Goal: Task Accomplishment & Management: Manage account settings

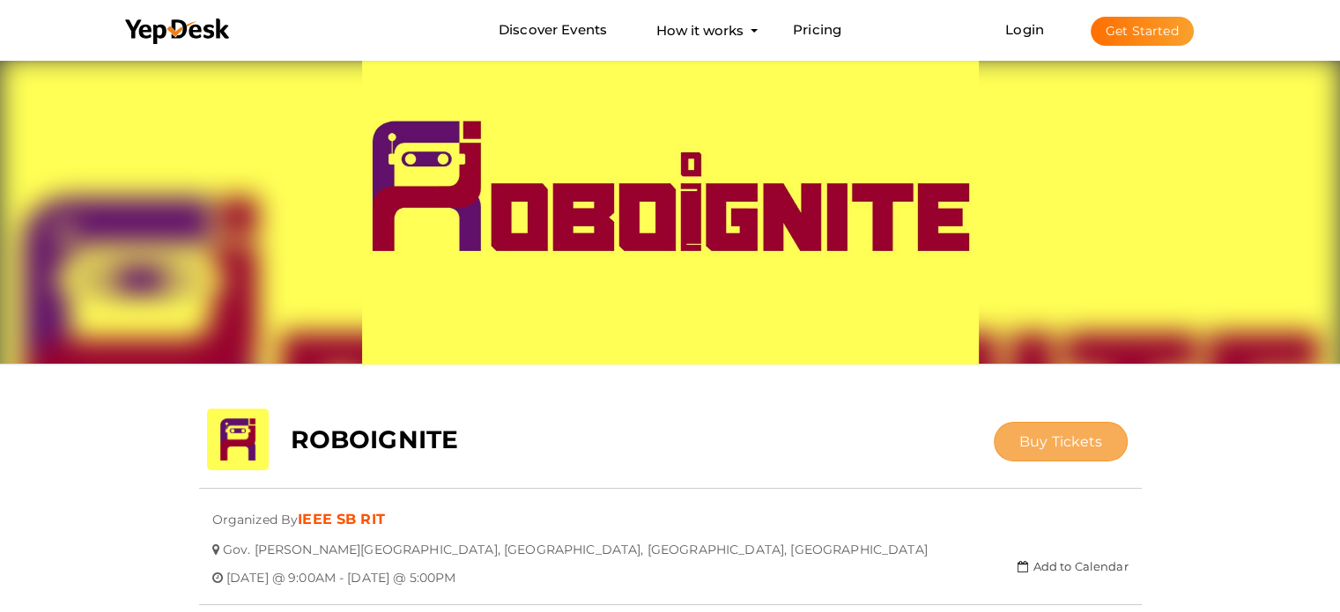
click at [1023, 439] on span "Buy Tickets" at bounding box center [1061, 442] width 84 height 17
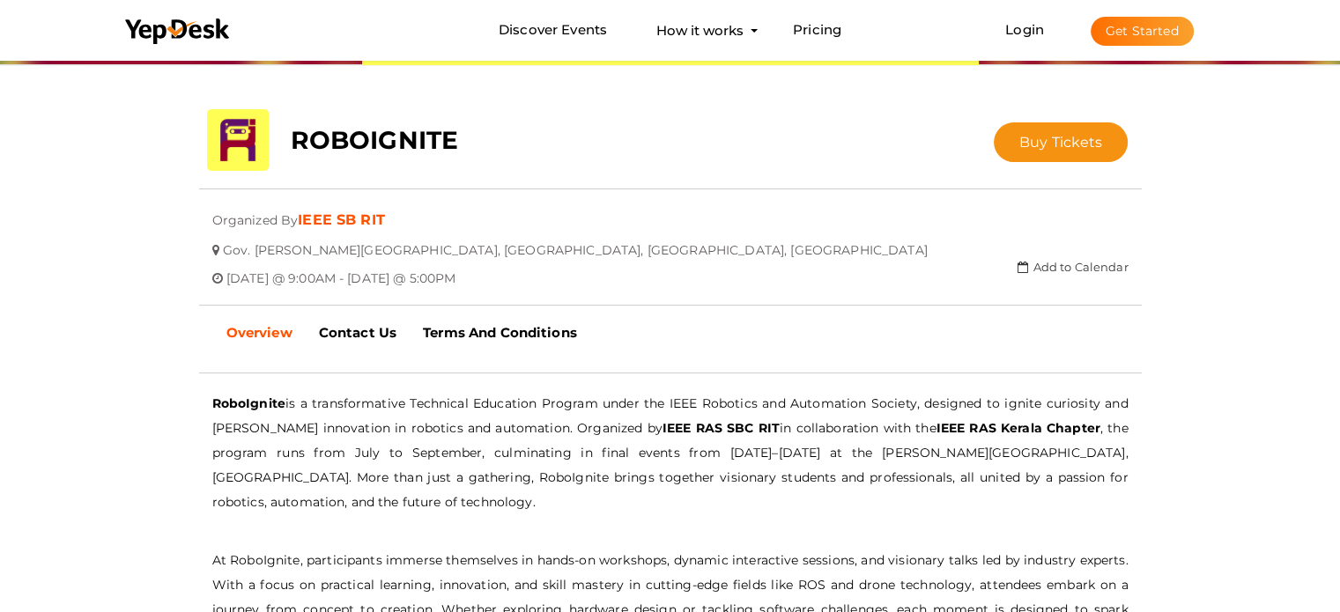
scroll to position [302, 0]
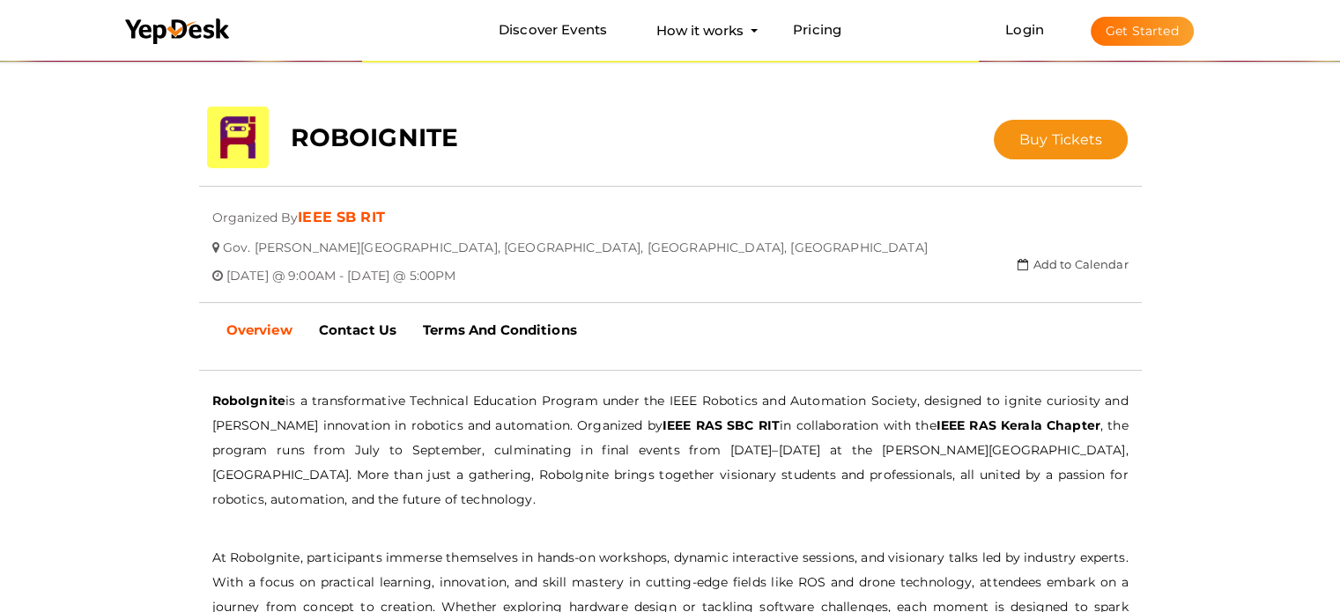
click at [347, 216] on link "IEEE SB RIT" at bounding box center [341, 217] width 87 height 17
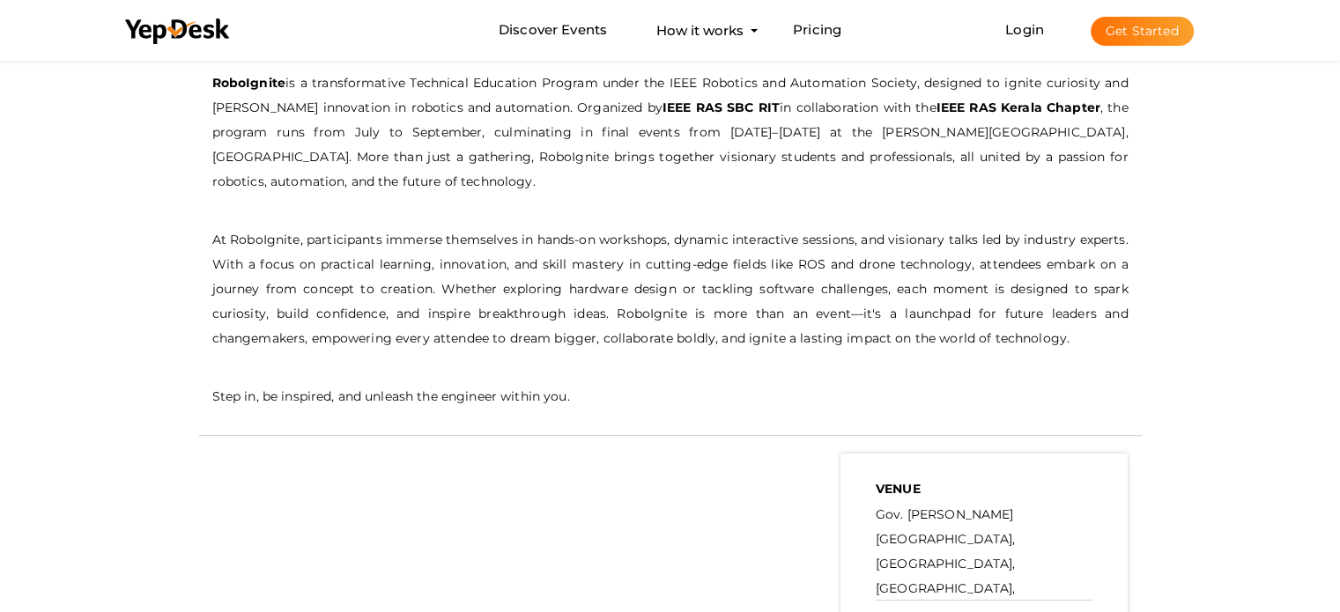
scroll to position [0, 0]
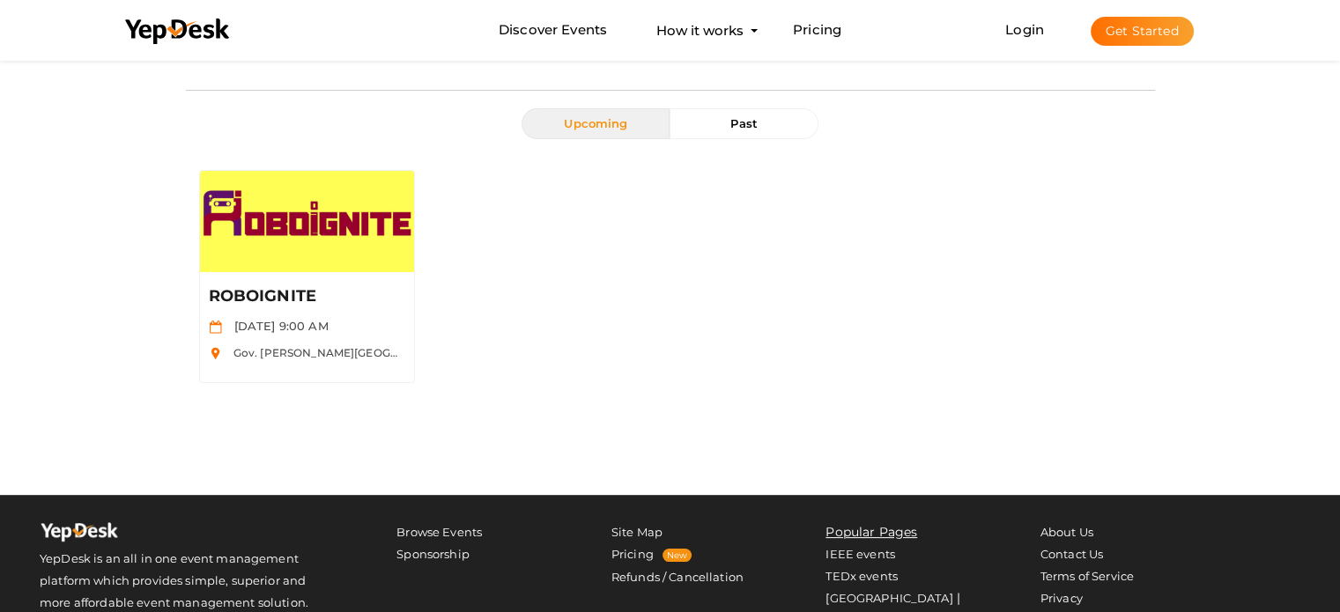
scroll to position [123, 0]
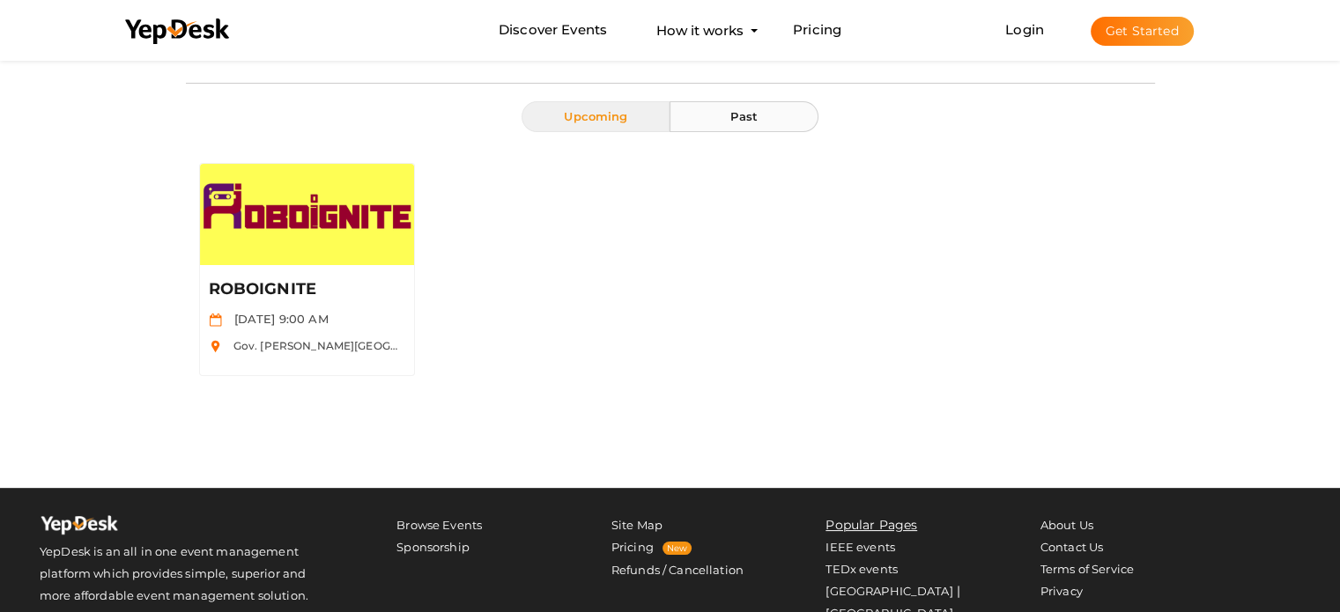
click at [780, 120] on button "Past" at bounding box center [744, 116] width 148 height 31
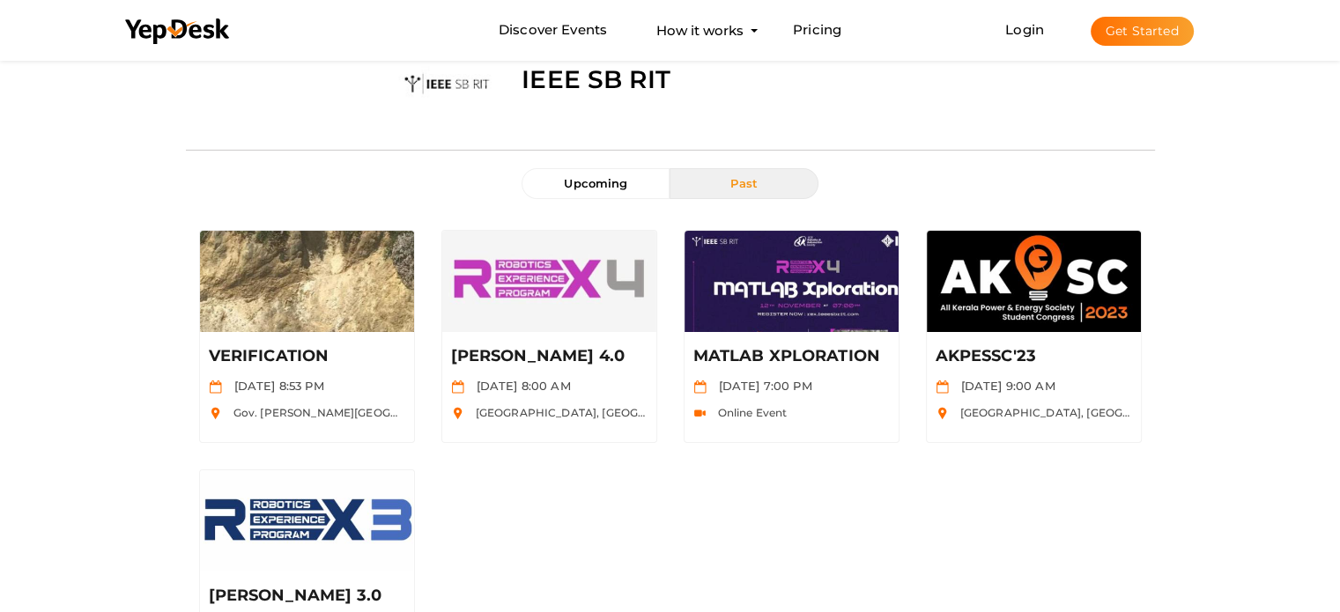
scroll to position [57, 0]
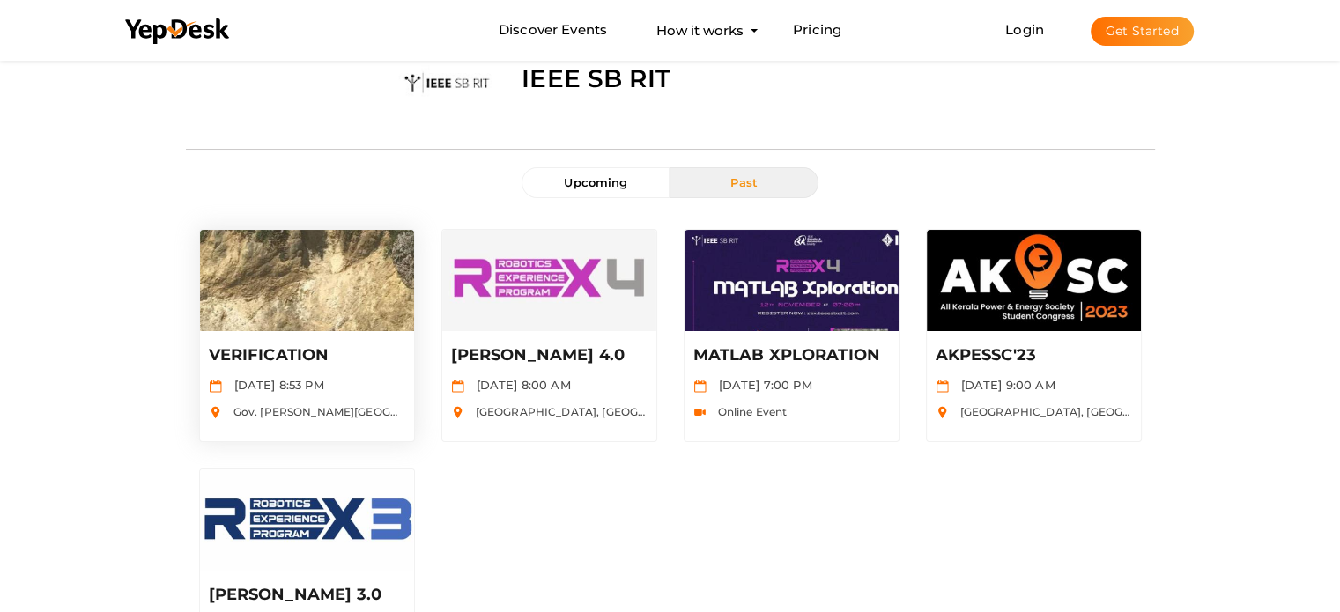
click at [330, 290] on img at bounding box center [307, 280] width 214 height 101
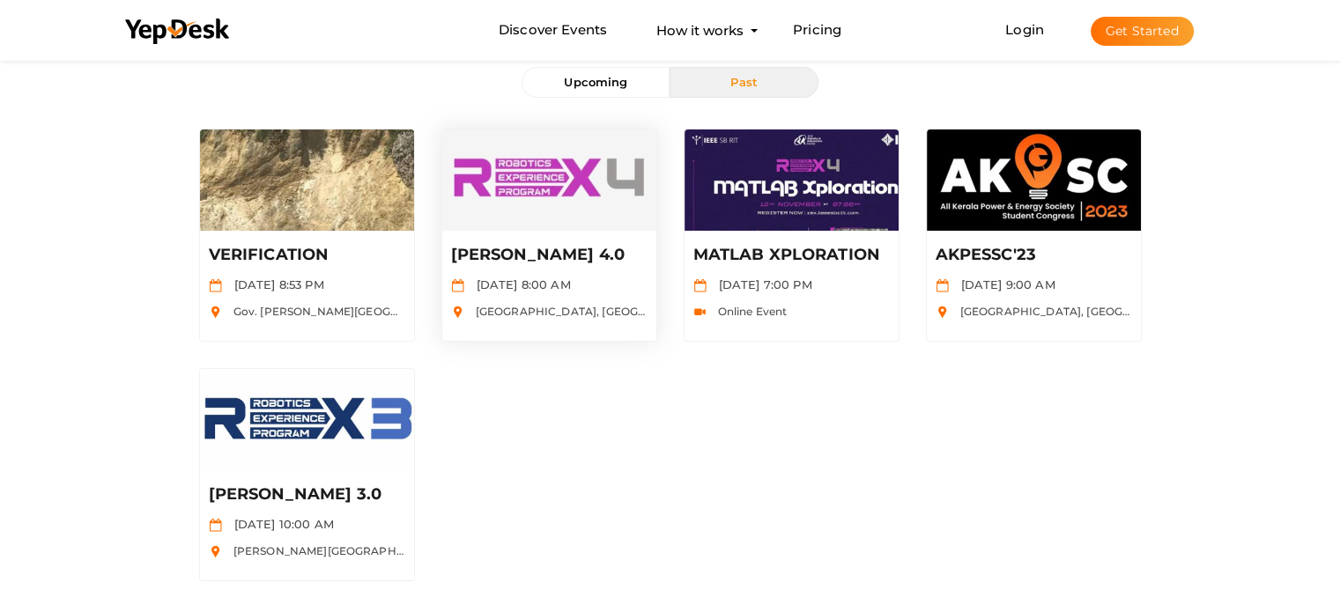
scroll to position [0, 0]
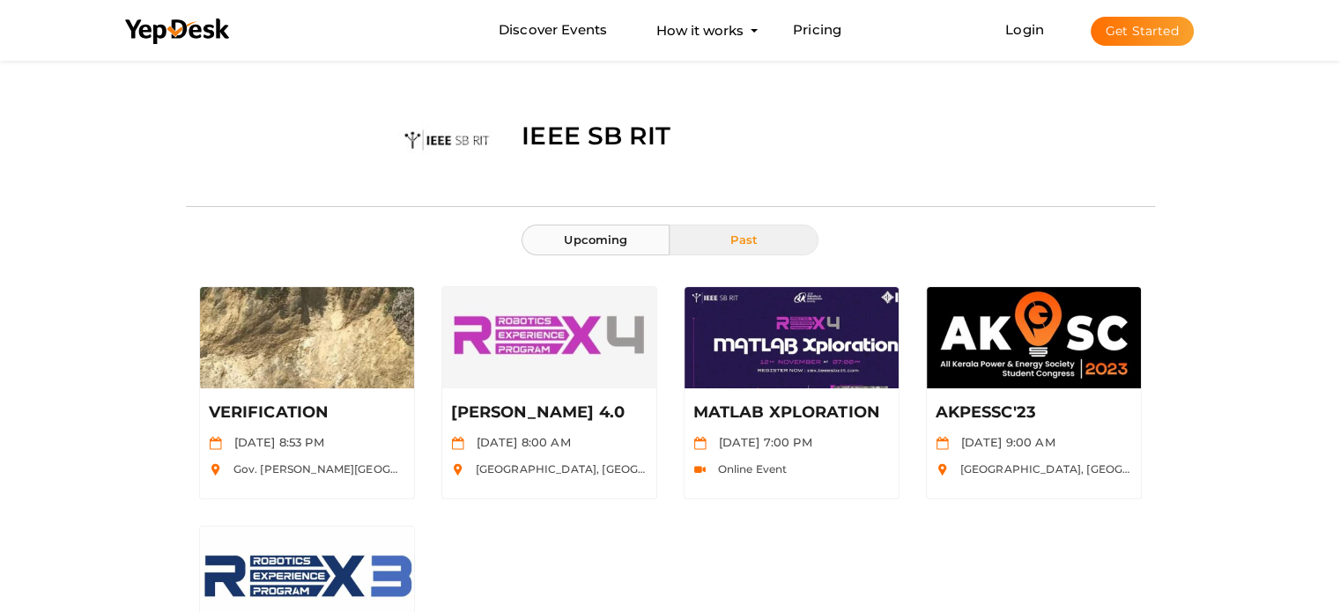
click at [614, 248] on button "Upcoming" at bounding box center [596, 240] width 148 height 31
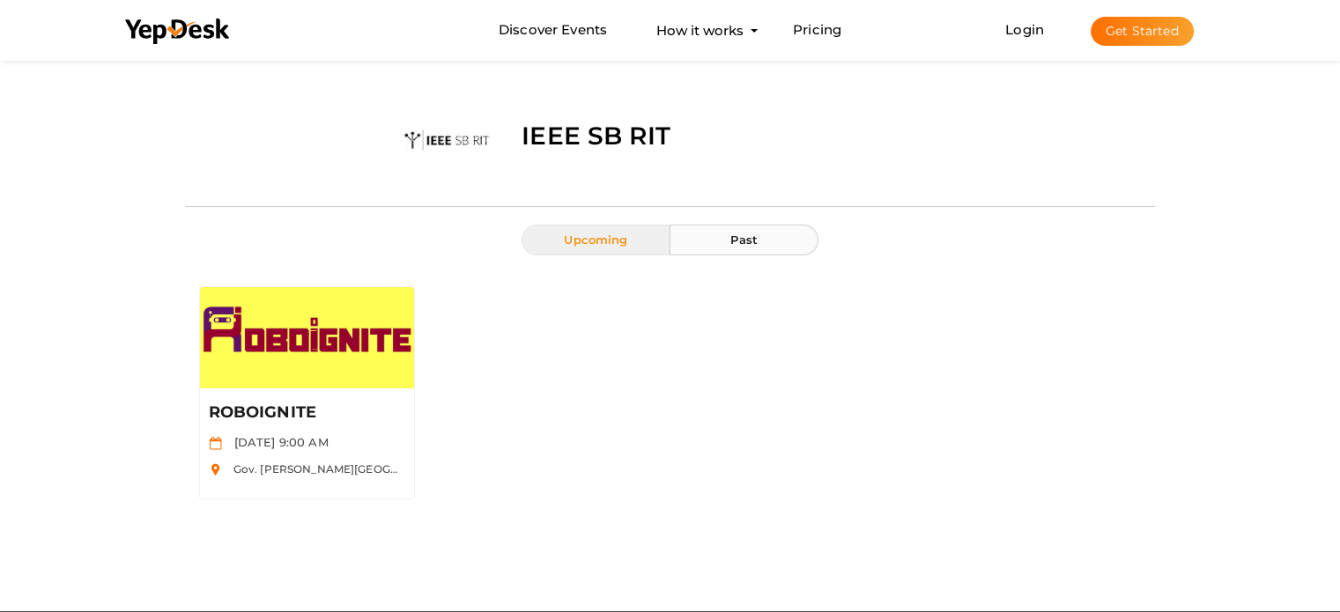
click at [744, 253] on button "Past" at bounding box center [744, 240] width 148 height 31
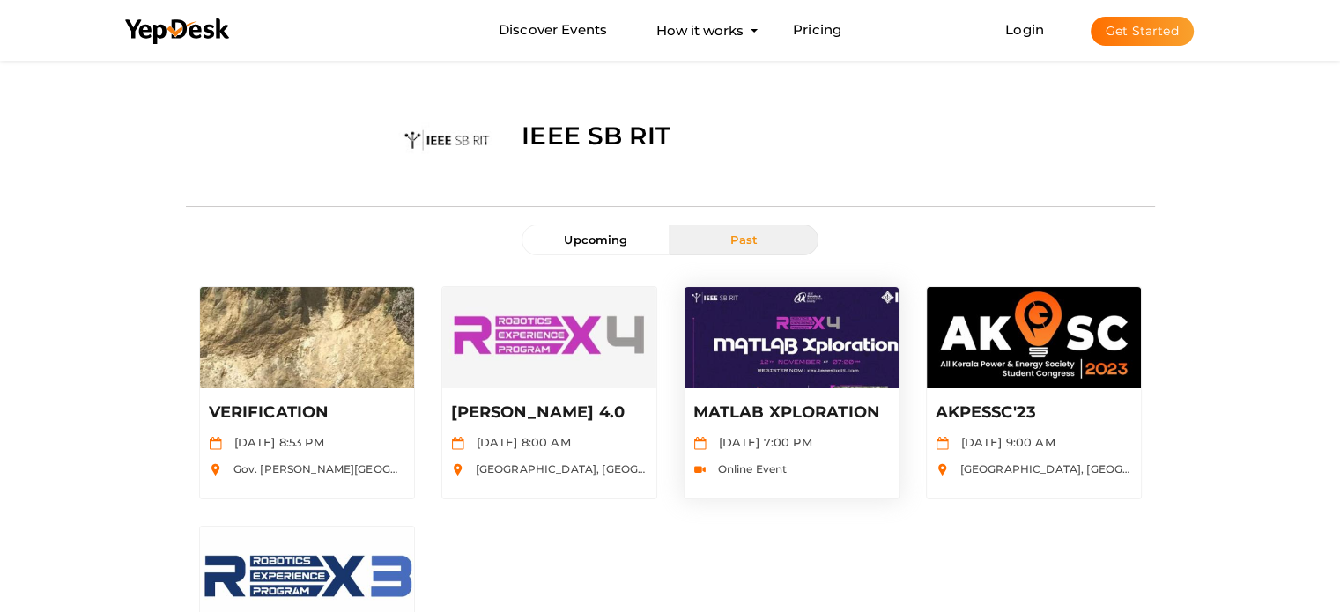
click at [773, 397] on div "MATLAB XPLORATION Nov 12 2023, 7:00 PM Online Event" at bounding box center [792, 444] width 214 height 110
click at [1022, 32] on link "Login" at bounding box center [1024, 29] width 39 height 17
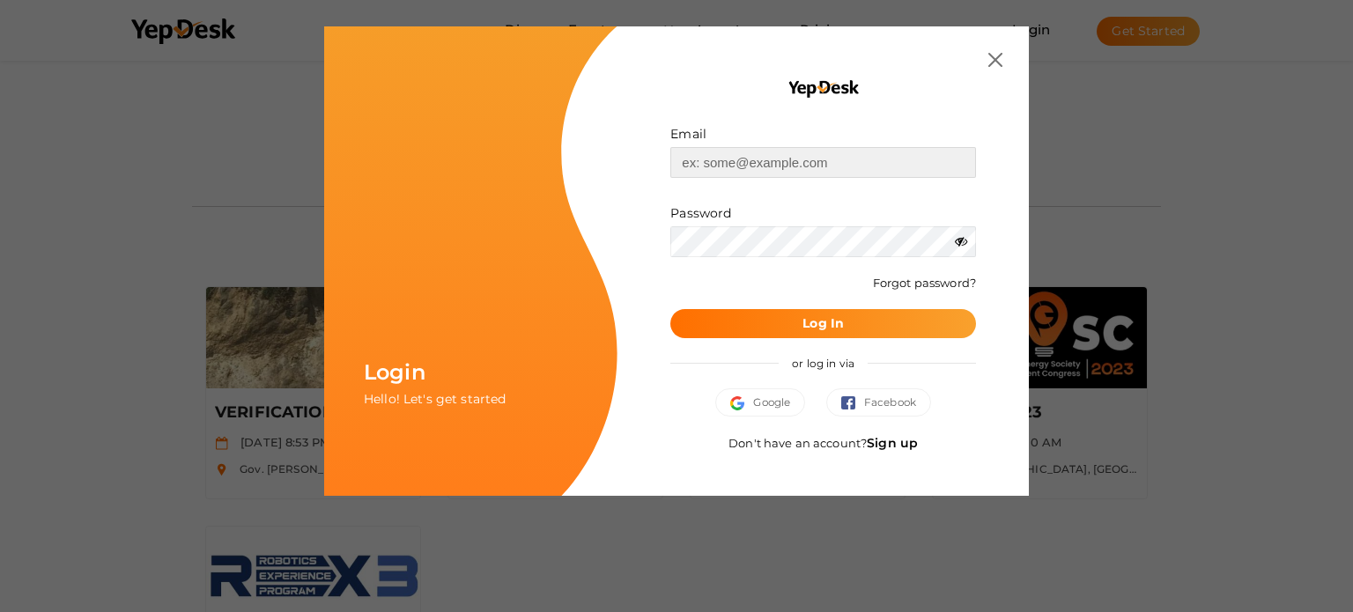
click at [797, 173] on input "text" at bounding box center [824, 162] width 306 height 31
type input "ieeesbrit.k@"
click at [989, 56] on img at bounding box center [996, 60] width 14 height 14
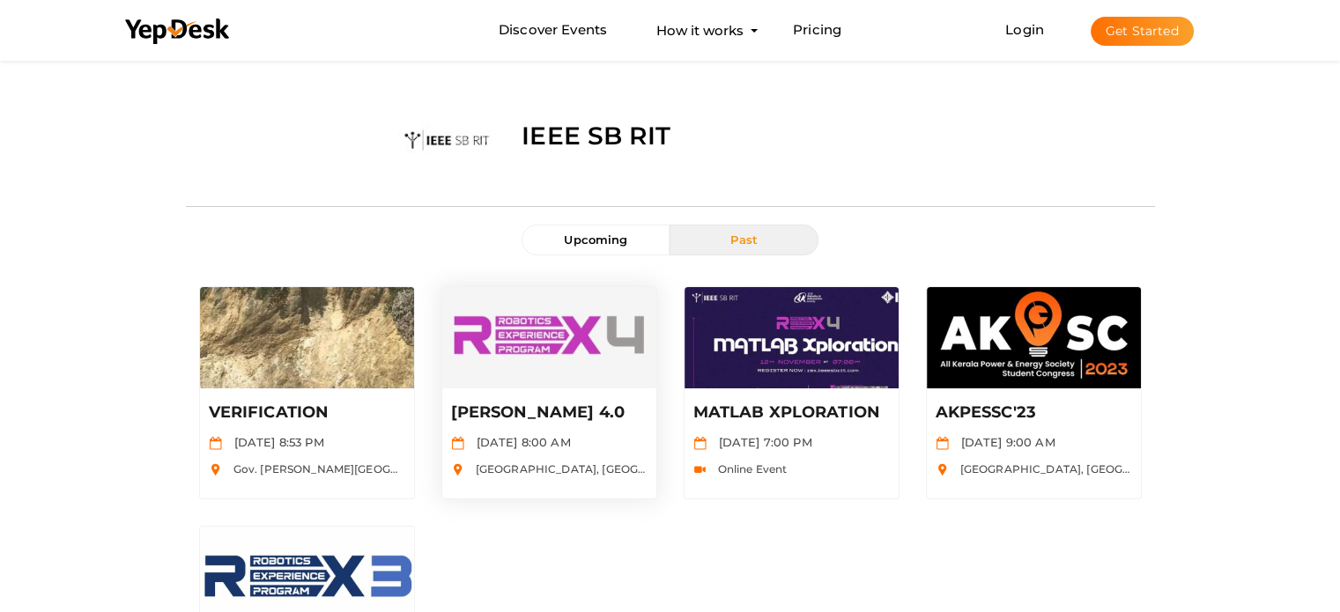
click at [530, 372] on img at bounding box center [549, 337] width 214 height 101
click at [834, 364] on img at bounding box center [792, 337] width 214 height 101
click at [1036, 23] on link "Login" at bounding box center [1024, 29] width 39 height 17
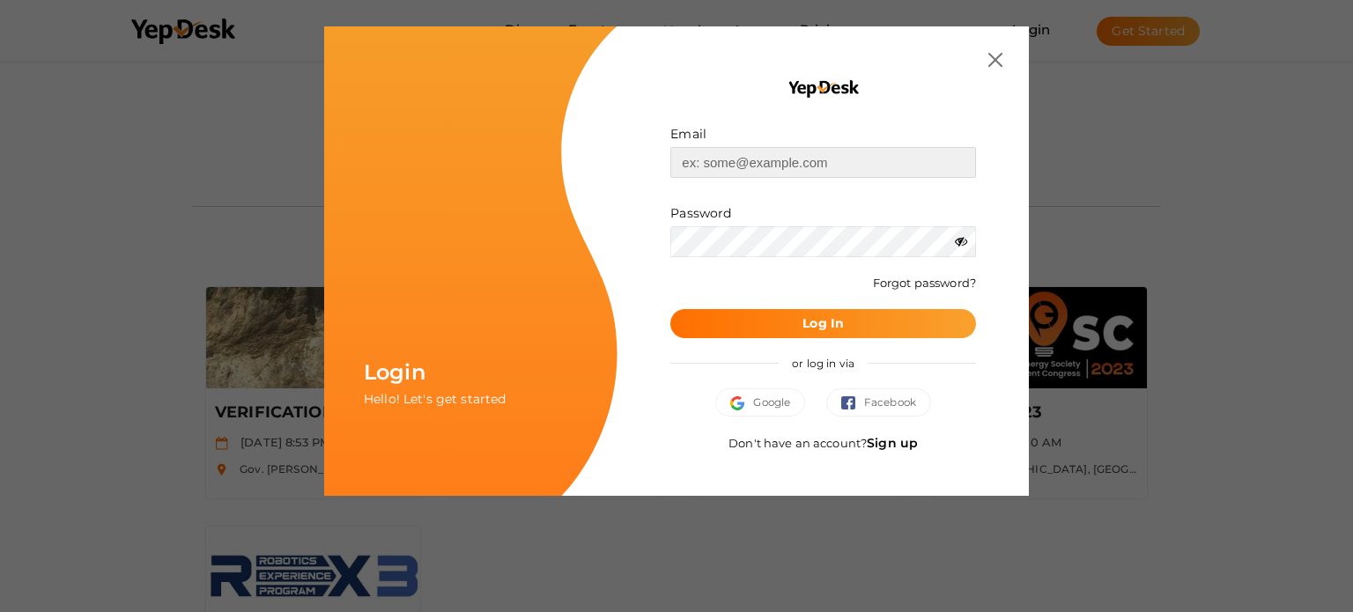
click at [758, 167] on input "text" at bounding box center [824, 162] width 306 height 31
click at [899, 148] on input "text" at bounding box center [824, 162] width 306 height 31
paste input "[EMAIL_ADDRESS][DOMAIN_NAME]"
type input "[EMAIL_ADDRESS][DOMAIN_NAME]"
click at [965, 242] on icon at bounding box center [961, 241] width 12 height 12
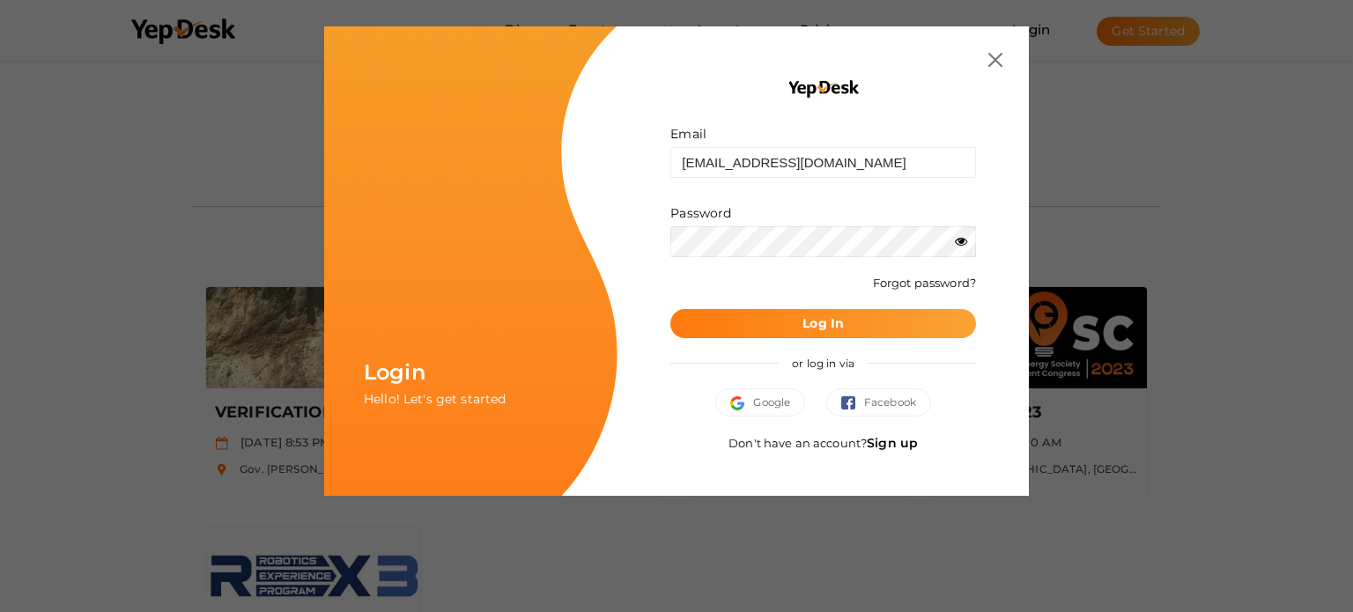
click at [812, 323] on b "Log In" at bounding box center [823, 323] width 41 height 16
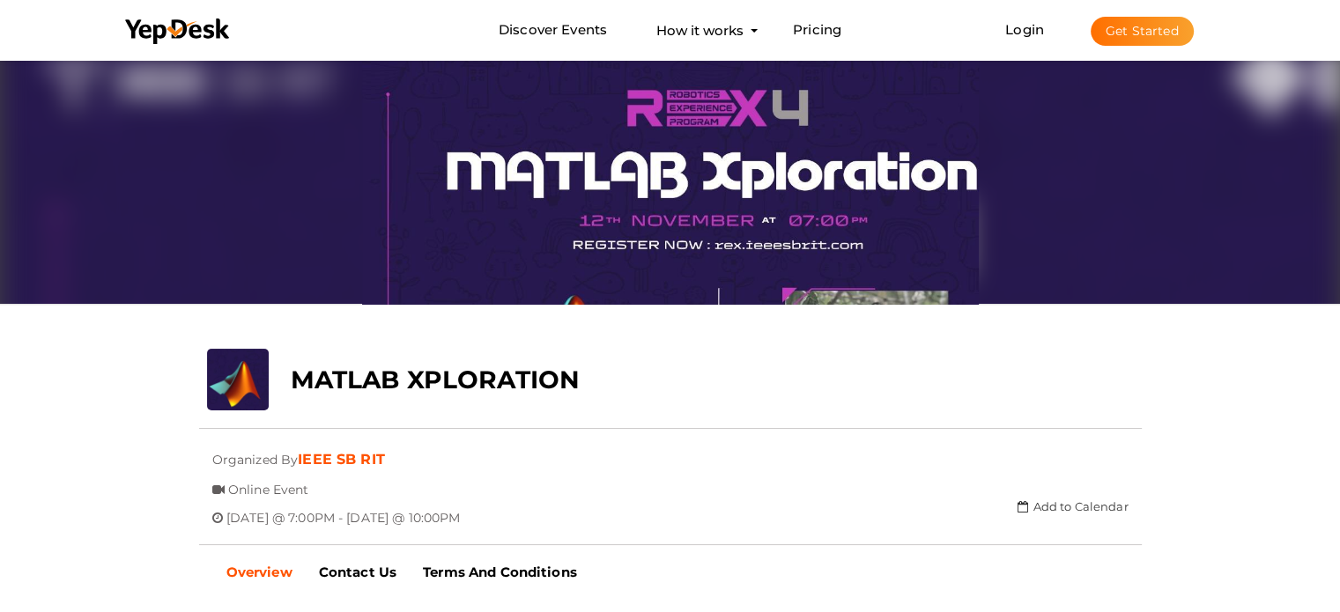
scroll to position [88, 0]
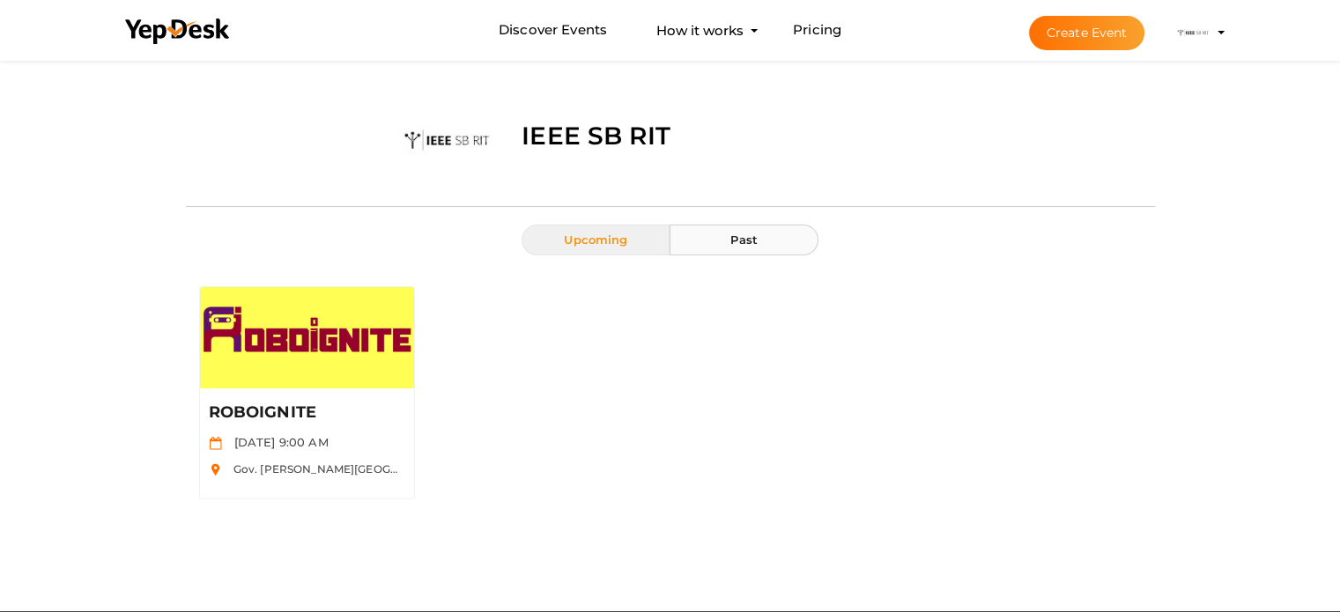
click at [763, 251] on button "Past" at bounding box center [744, 240] width 148 height 31
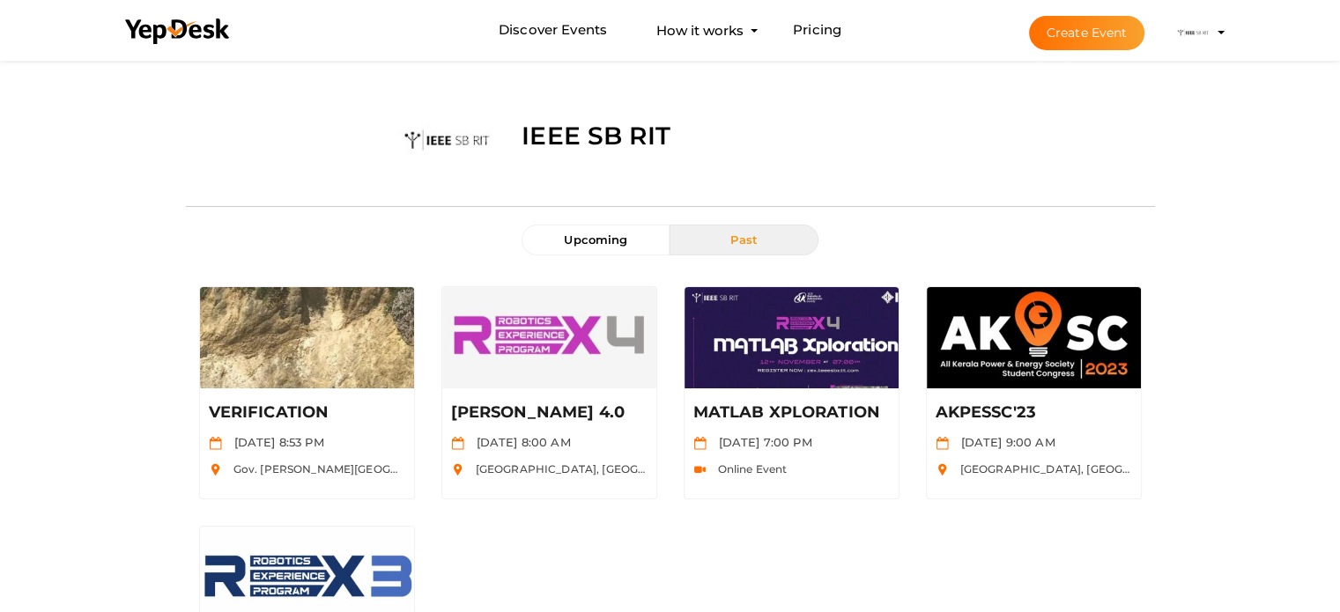
click at [1217, 36] on li "Create Event IEEE SB RIT [EMAIL_ADDRESS][DOMAIN_NAME] Personal Profile My Event…" at bounding box center [1111, 32] width 235 height 63
click at [1211, 30] on profile-pic at bounding box center [1192, 31] width 35 height 13
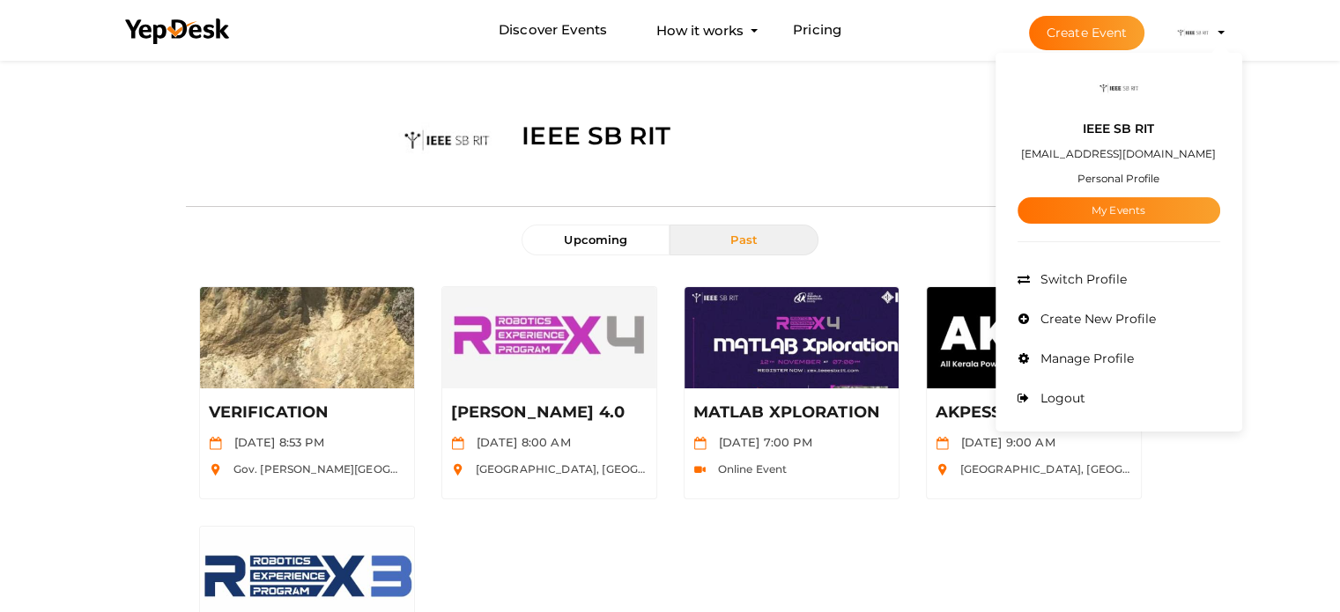
click at [956, 133] on div "IEEE SB RIT" at bounding box center [831, 125] width 646 height 66
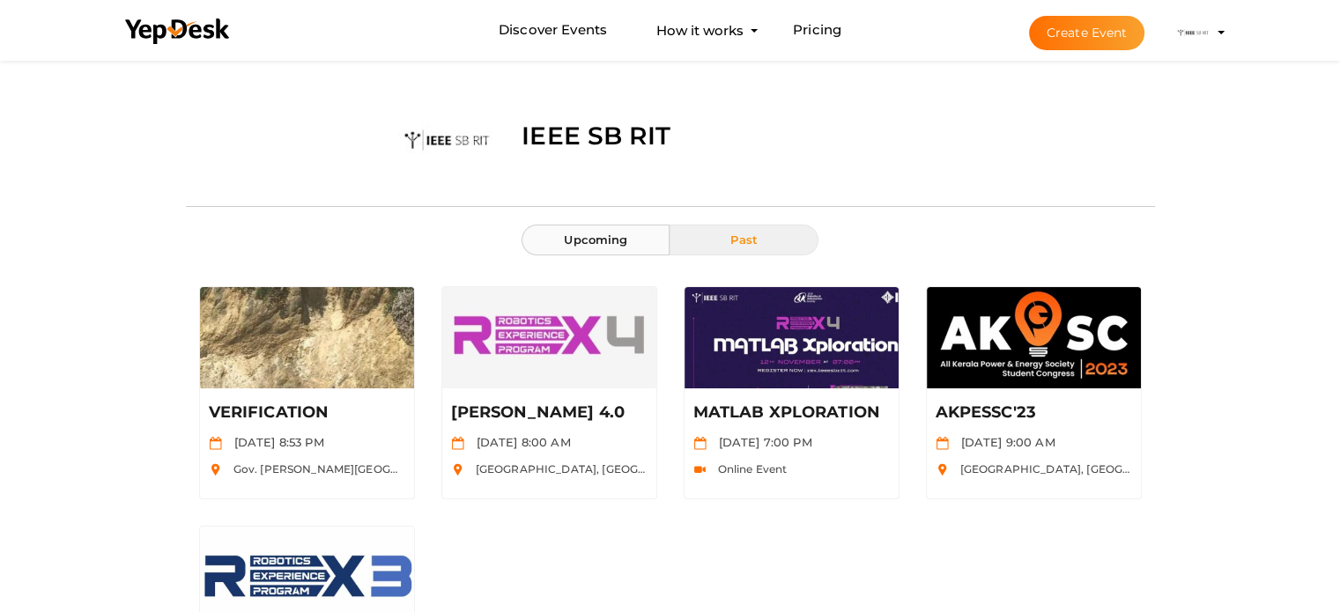
click at [624, 248] on button "Upcoming" at bounding box center [596, 240] width 148 height 31
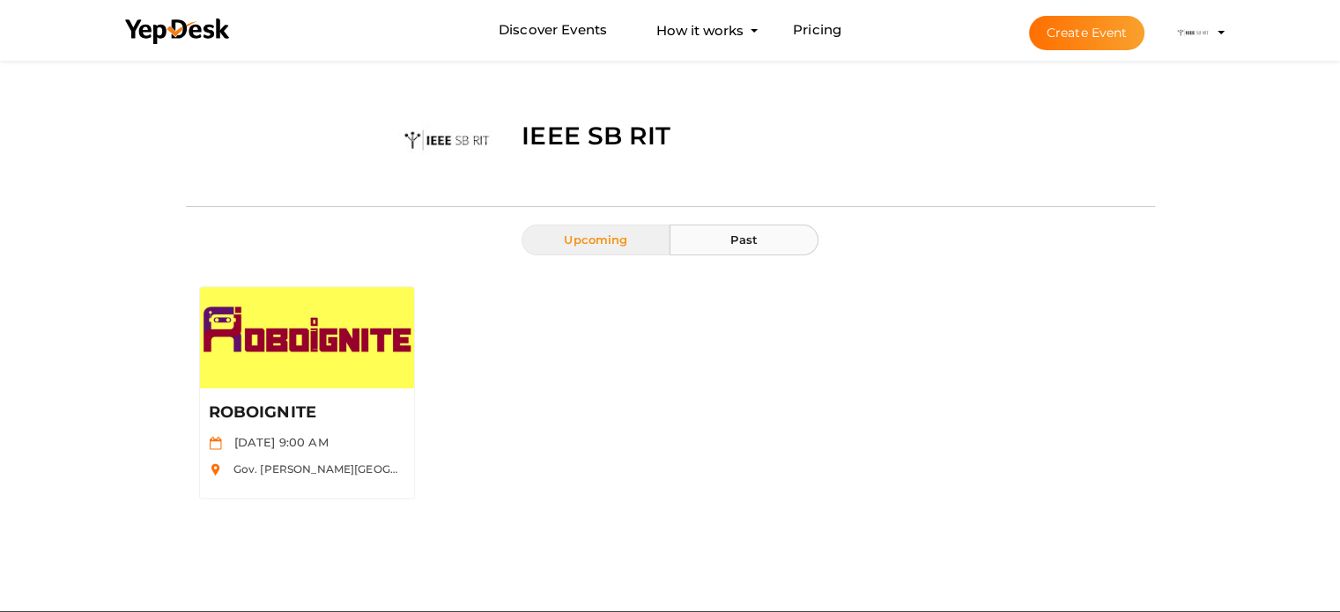
click at [740, 225] on button "Past" at bounding box center [744, 240] width 148 height 31
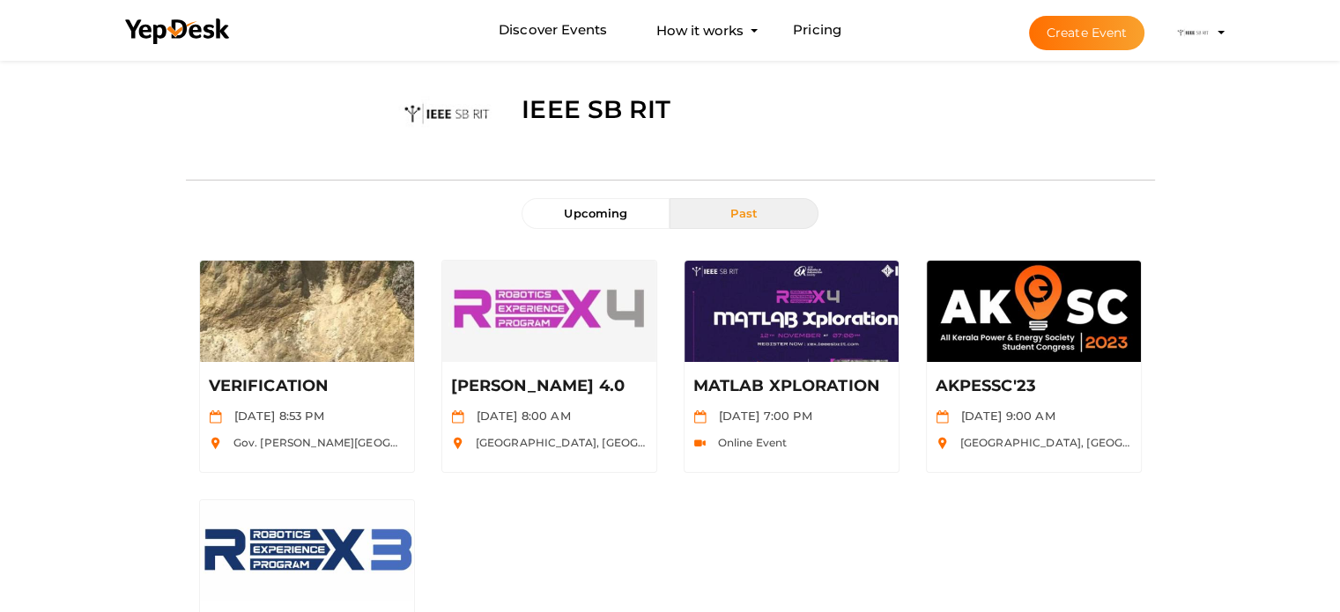
scroll to position [28, 0]
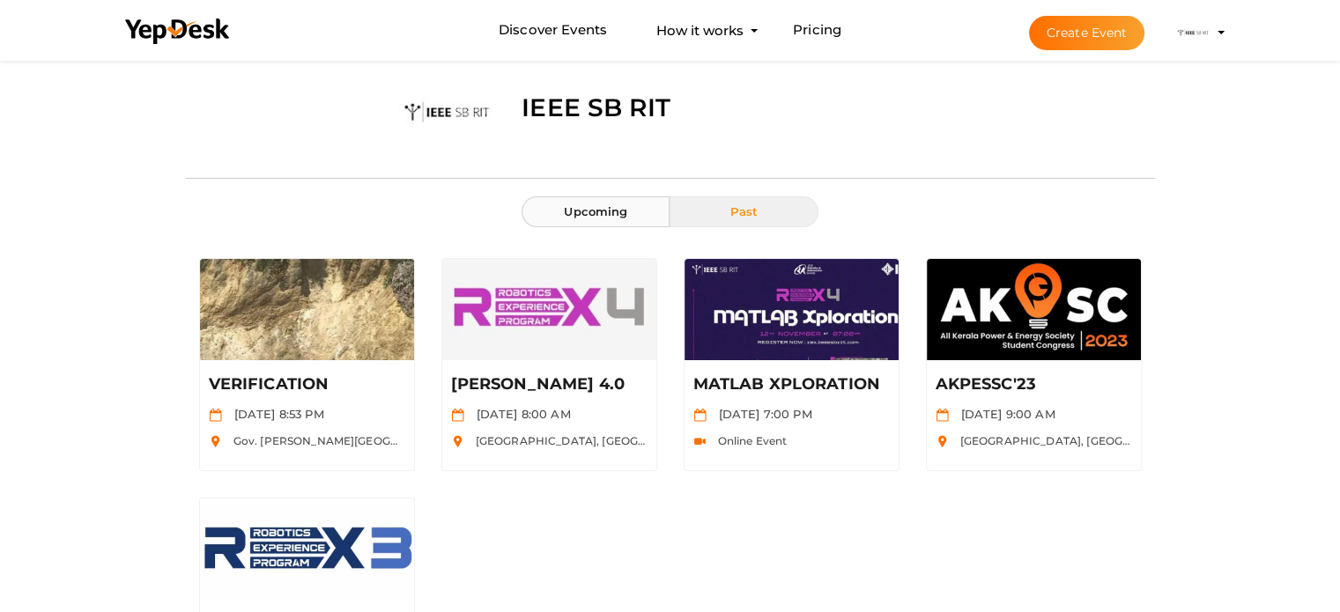
click at [570, 224] on button "Upcoming" at bounding box center [596, 211] width 148 height 31
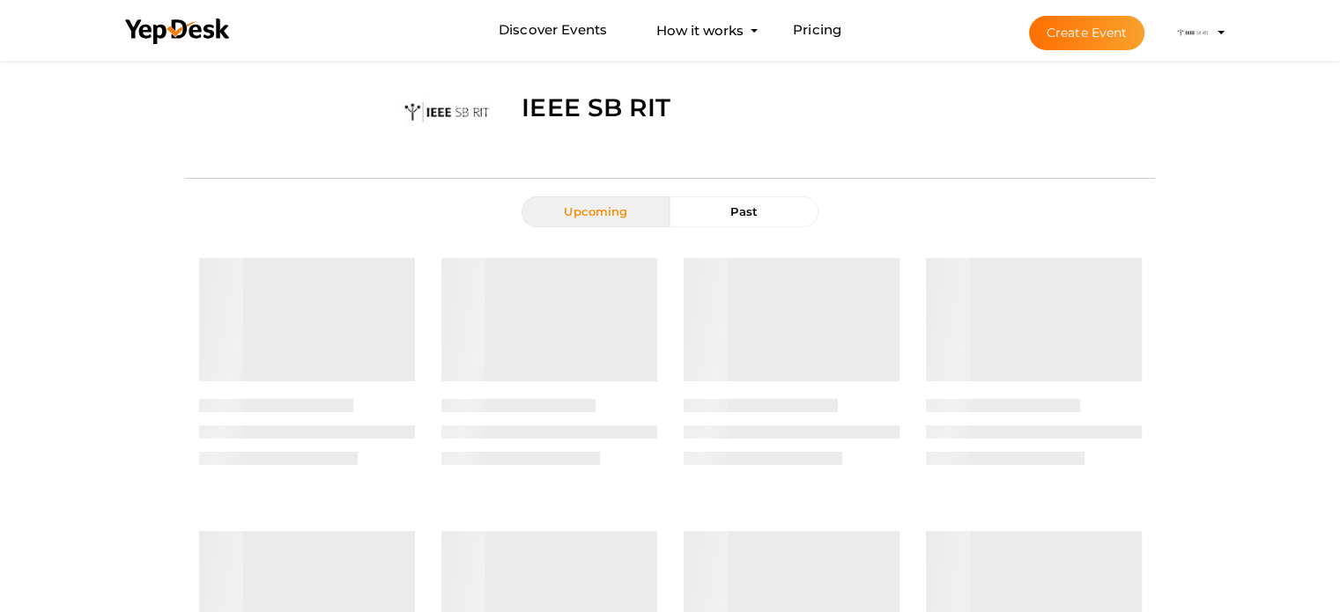
scroll to position [0, 0]
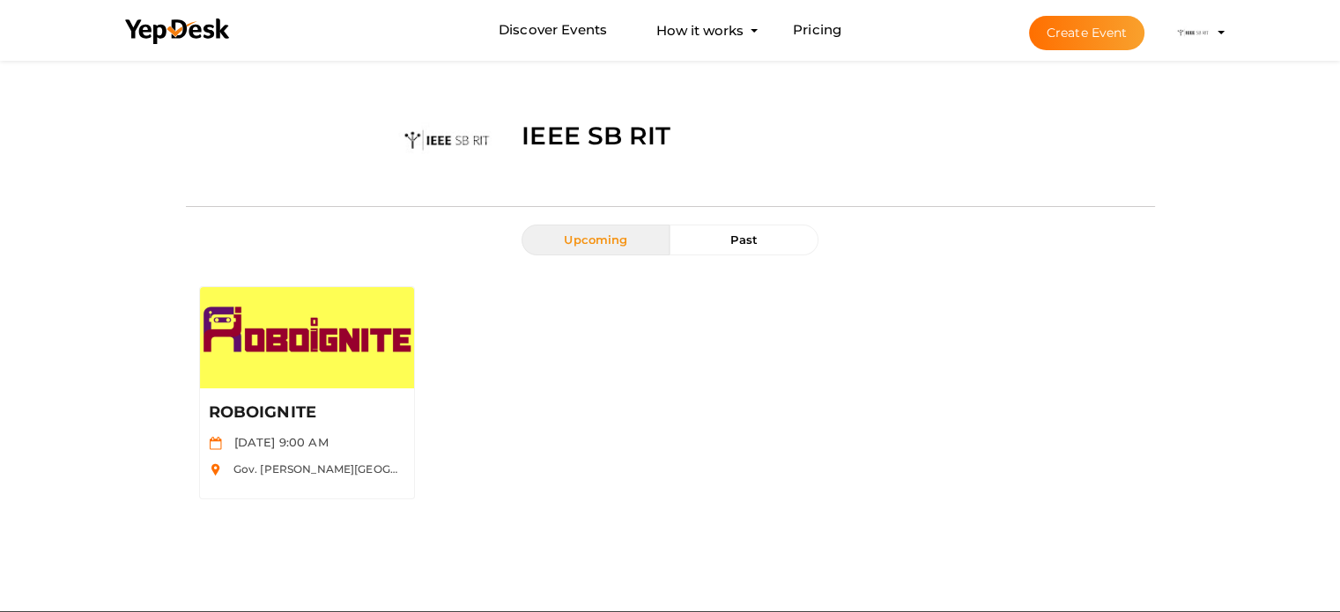
click at [842, 28] on li "Discover Events How it works Powerful Registration / Ticketing Start selling yo…" at bounding box center [670, 30] width 1117 height 59
click at [838, 28] on link "Pricing" at bounding box center [817, 30] width 48 height 33
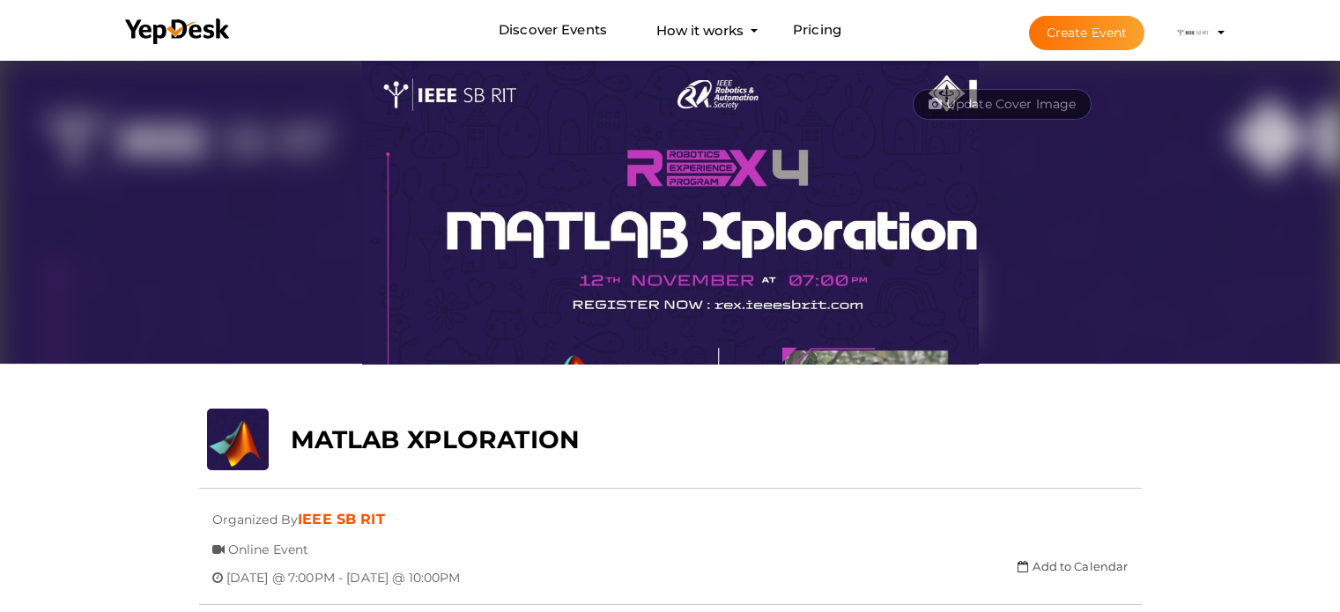
scroll to position [56, 0]
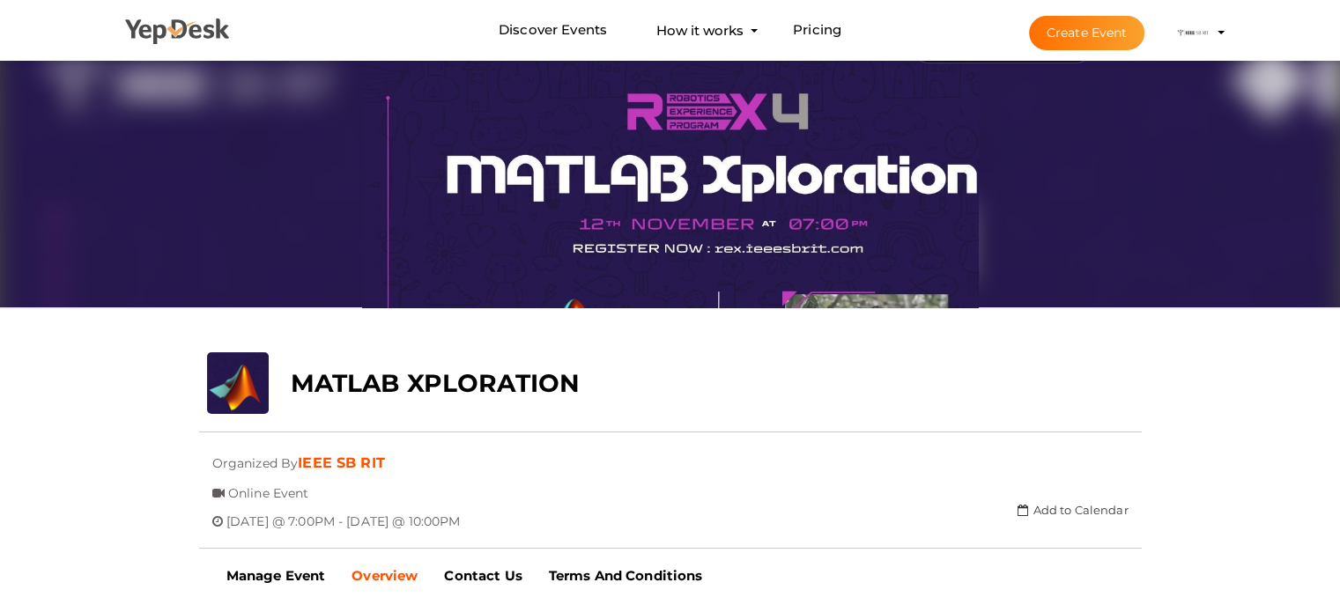
click at [136, 20] on use at bounding box center [177, 32] width 104 height 26
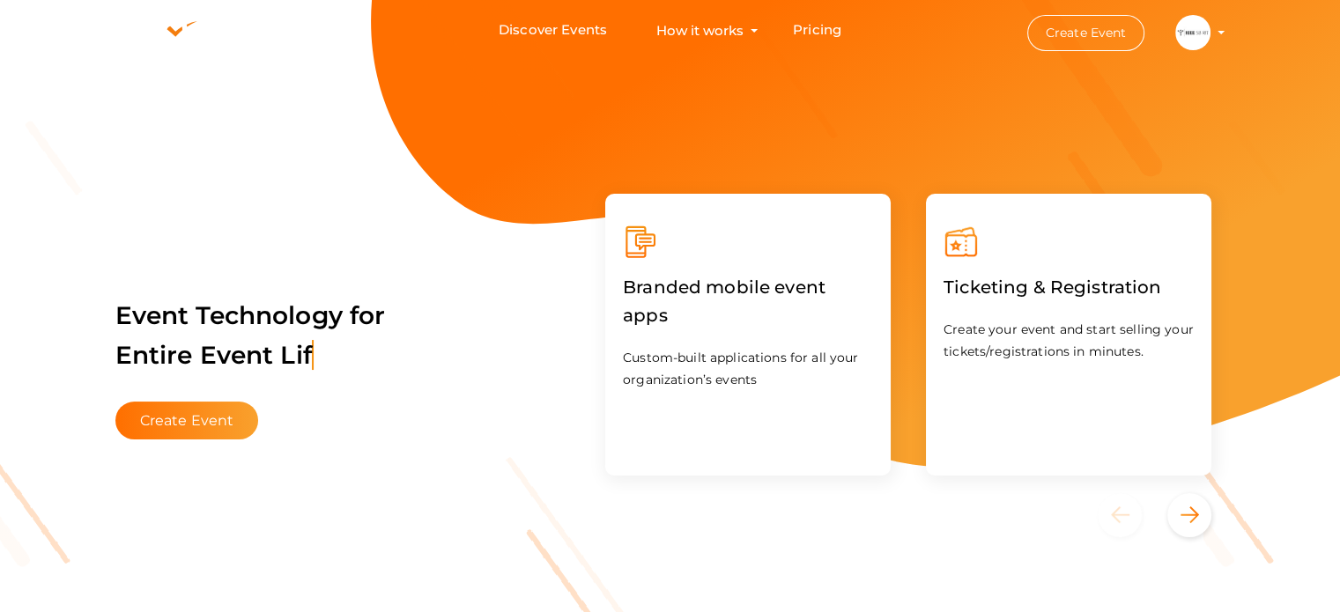
click at [1211, 30] on profile-pic at bounding box center [1192, 31] width 35 height 13
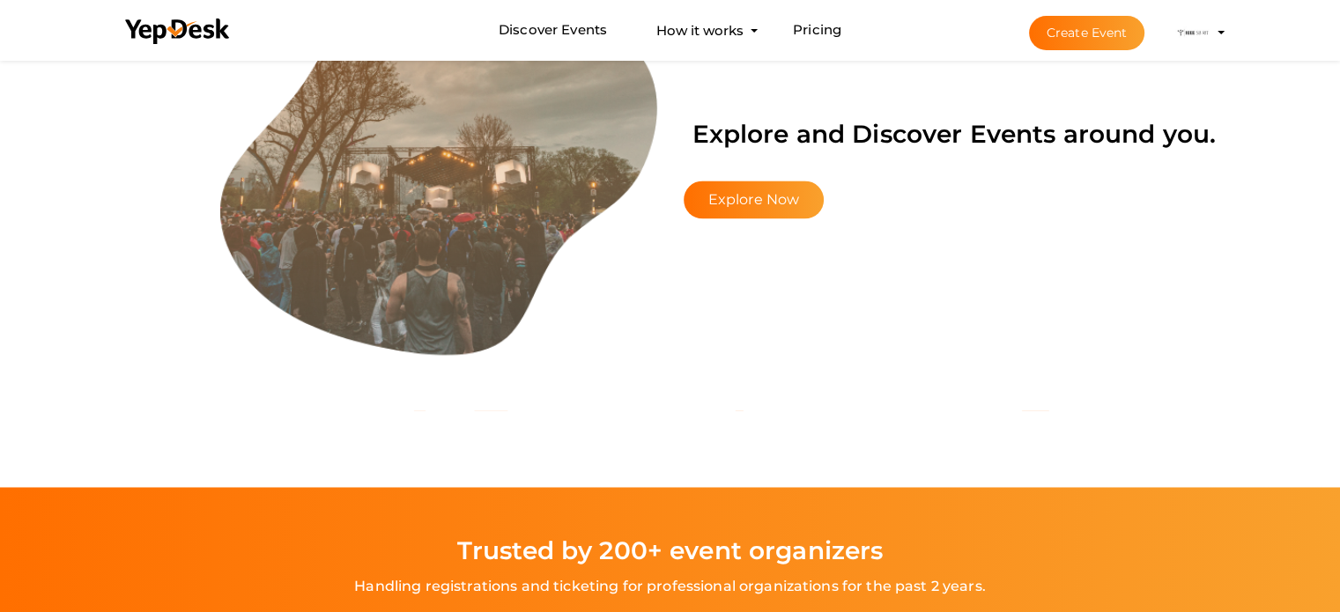
scroll to position [2756, 0]
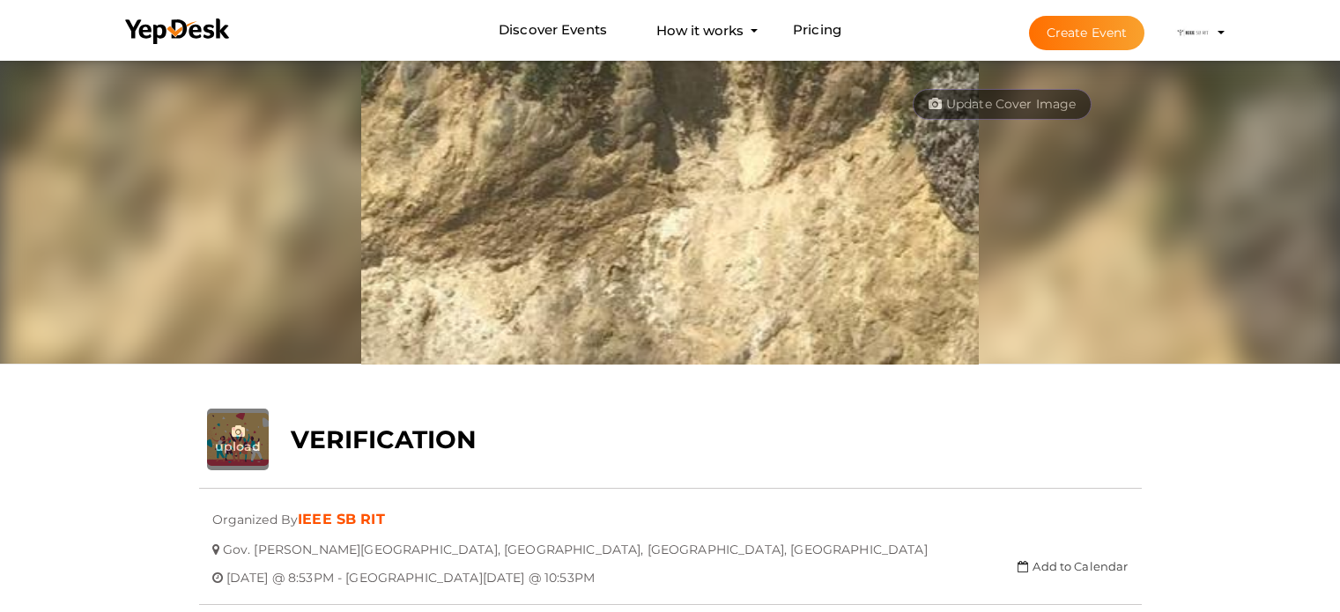
scroll to position [56, 0]
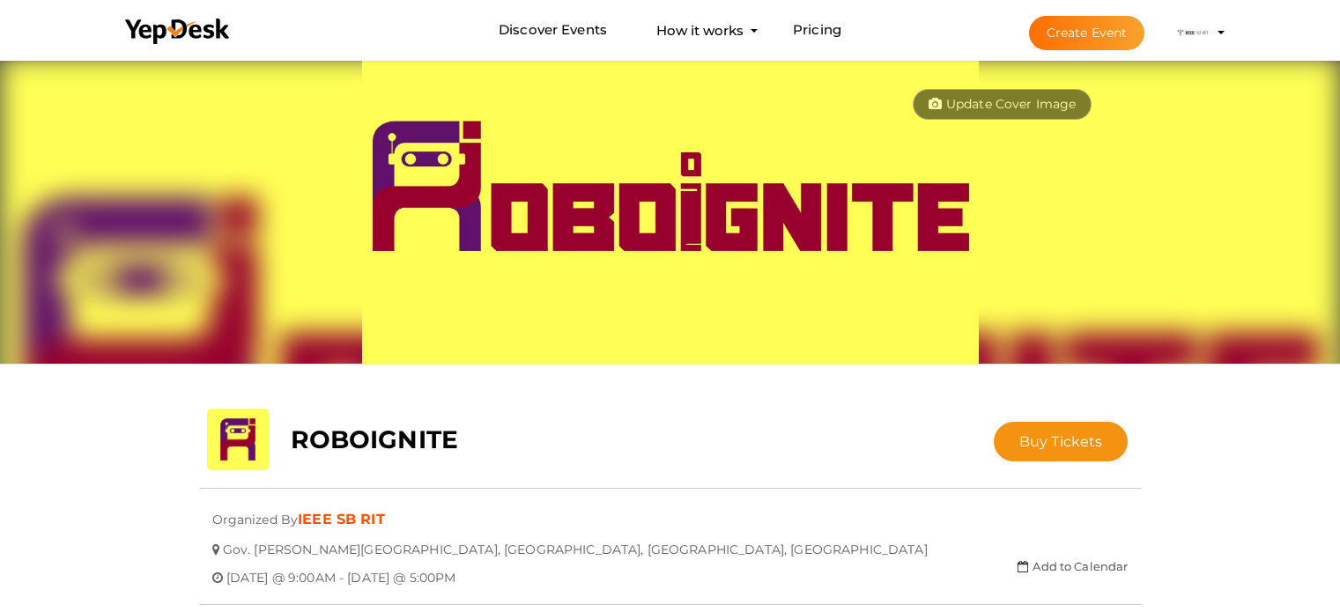
scroll to position [56, 0]
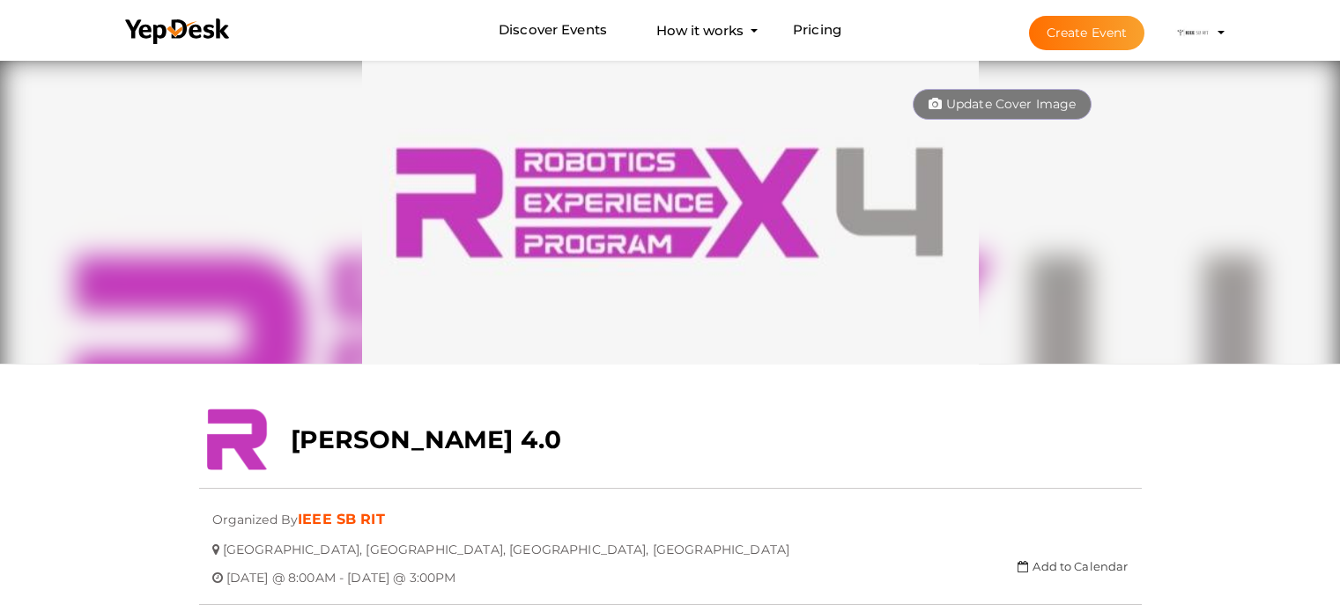
scroll to position [56, 0]
